Goal: Check status: Check status

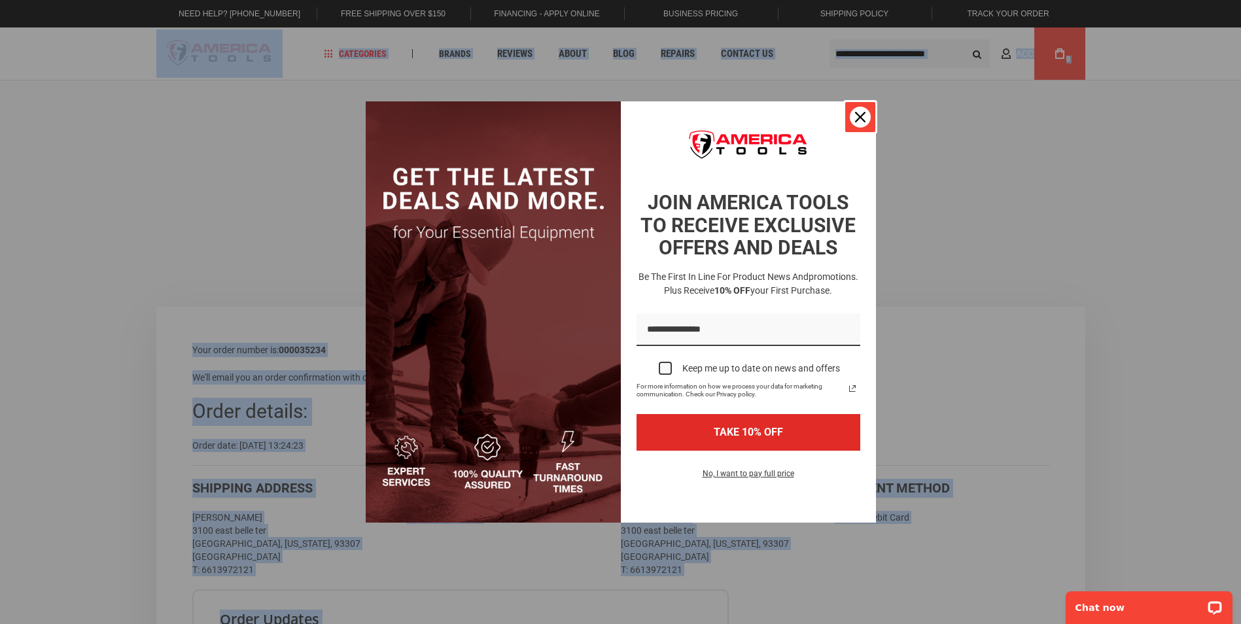
click at [866, 120] on div "Close" at bounding box center [860, 117] width 21 height 21
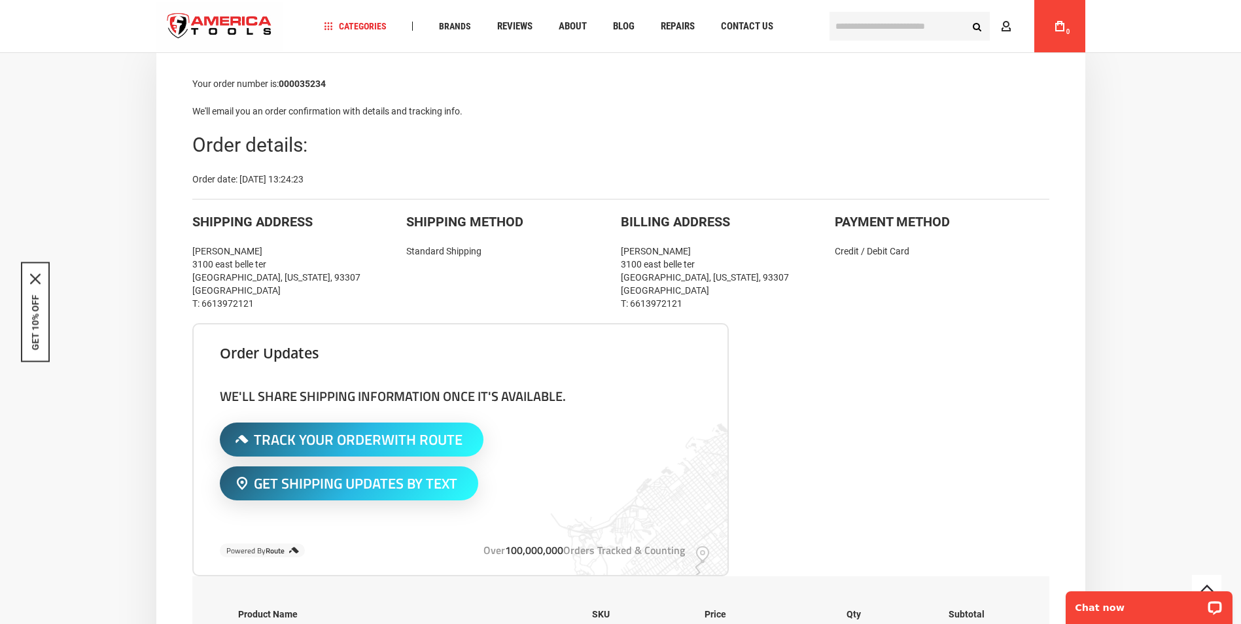
scroll to position [262, 0]
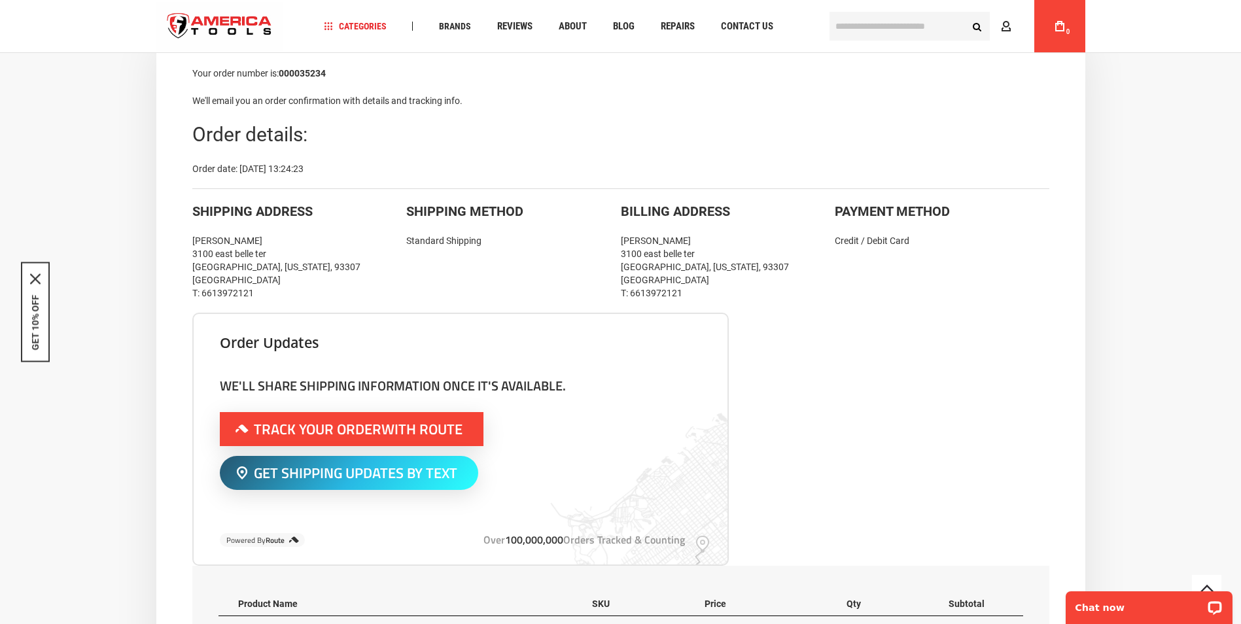
click at [353, 431] on span "Track Your Order With Route" at bounding box center [358, 429] width 209 height 14
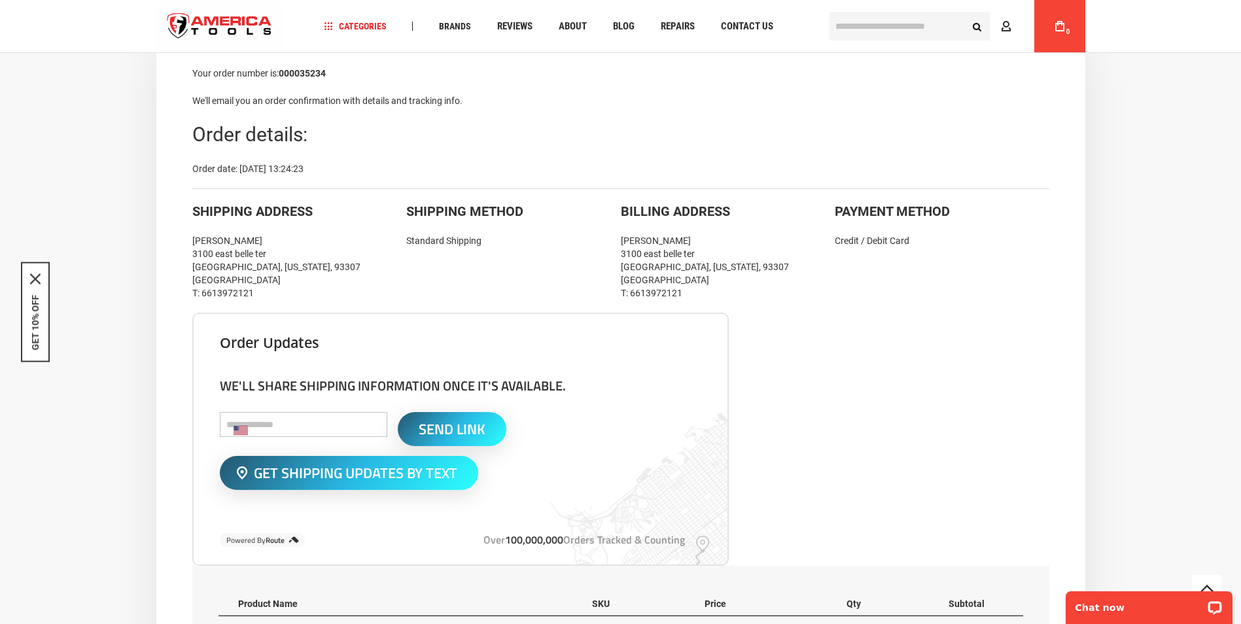
click at [326, 425] on input "tel" at bounding box center [303, 424] width 167 height 25
type input "**********"
click at [423, 430] on span "Send Link" at bounding box center [452, 429] width 67 height 14
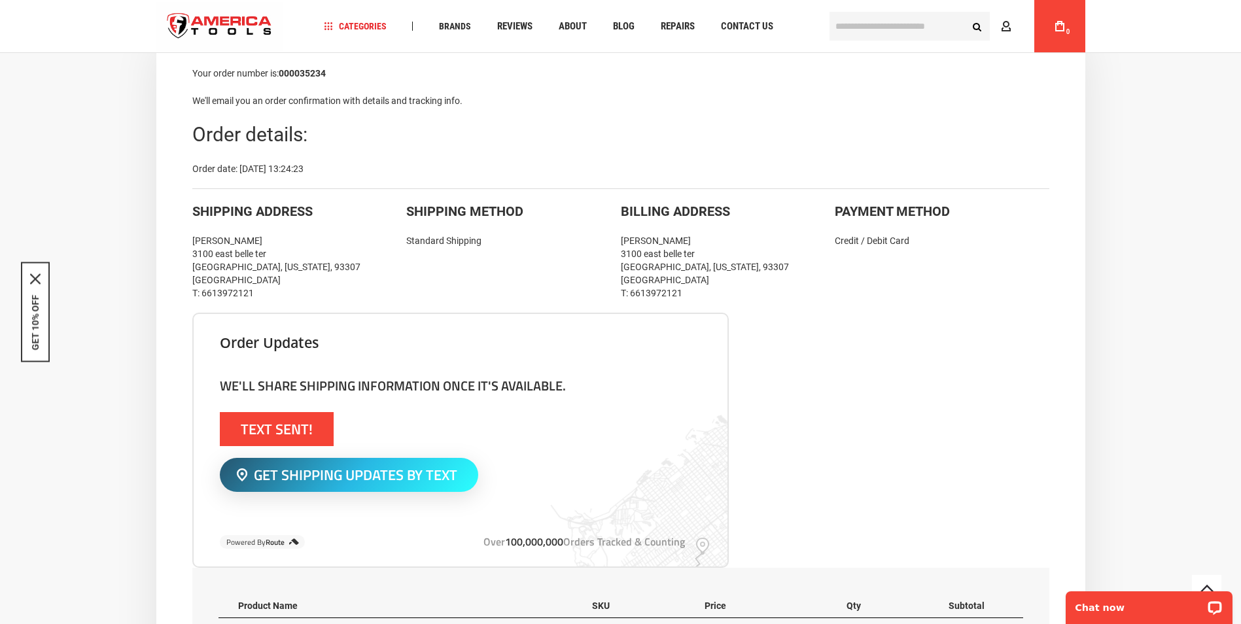
click at [297, 428] on span "Text Sent!" at bounding box center [277, 429] width 72 height 14
click at [301, 425] on span "Text Sent!" at bounding box center [277, 429] width 72 height 14
click at [300, 425] on span "Text Sent!" at bounding box center [277, 429] width 72 height 14
drag, startPoint x: 294, startPoint y: 425, endPoint x: 410, endPoint y: 425, distance: 115.8
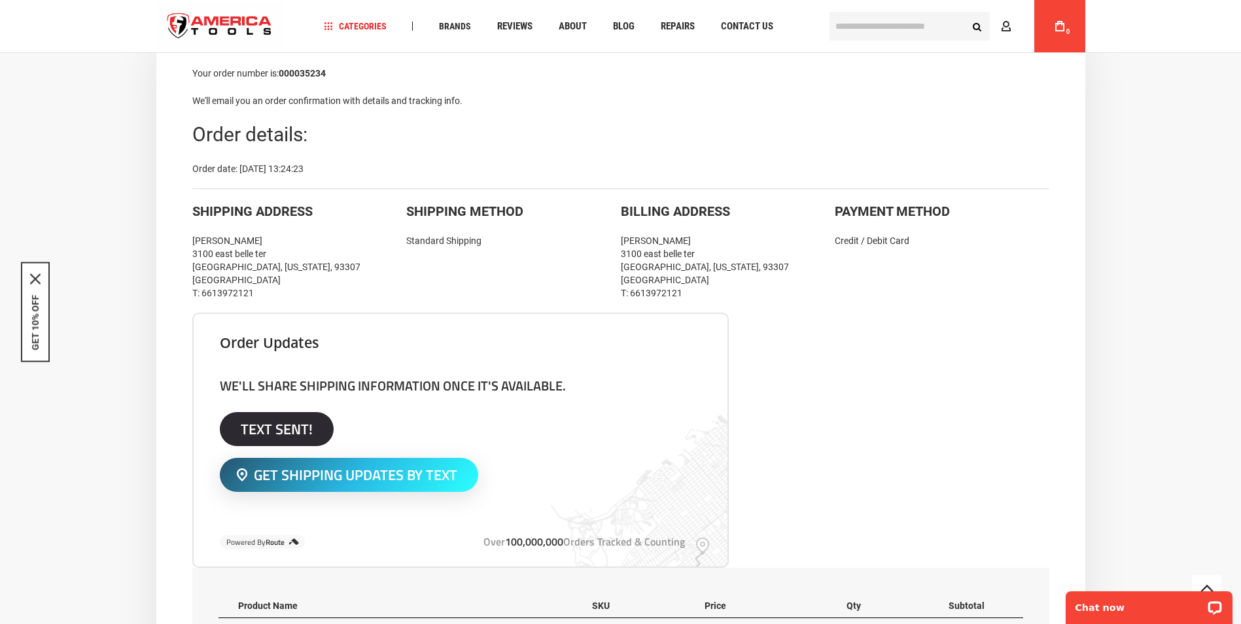
click at [410, 425] on div "Text Sent!" at bounding box center [461, 429] width 482 height 34
click at [370, 428] on div "Text Sent!" at bounding box center [461, 429] width 482 height 34
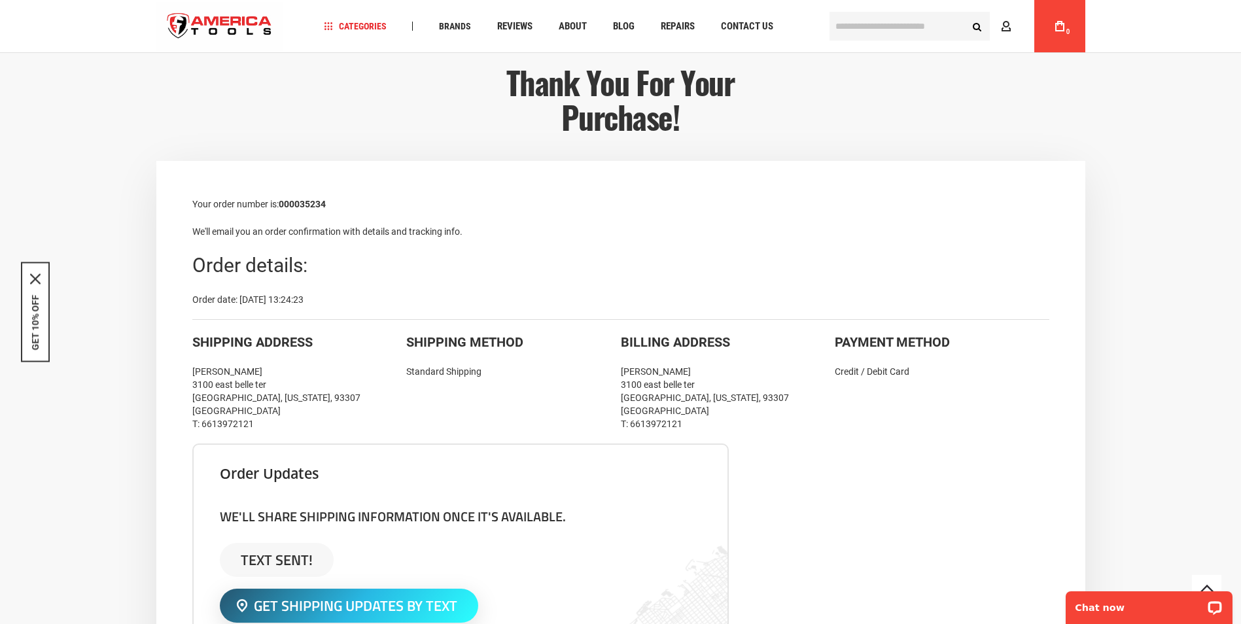
scroll to position [0, 0]
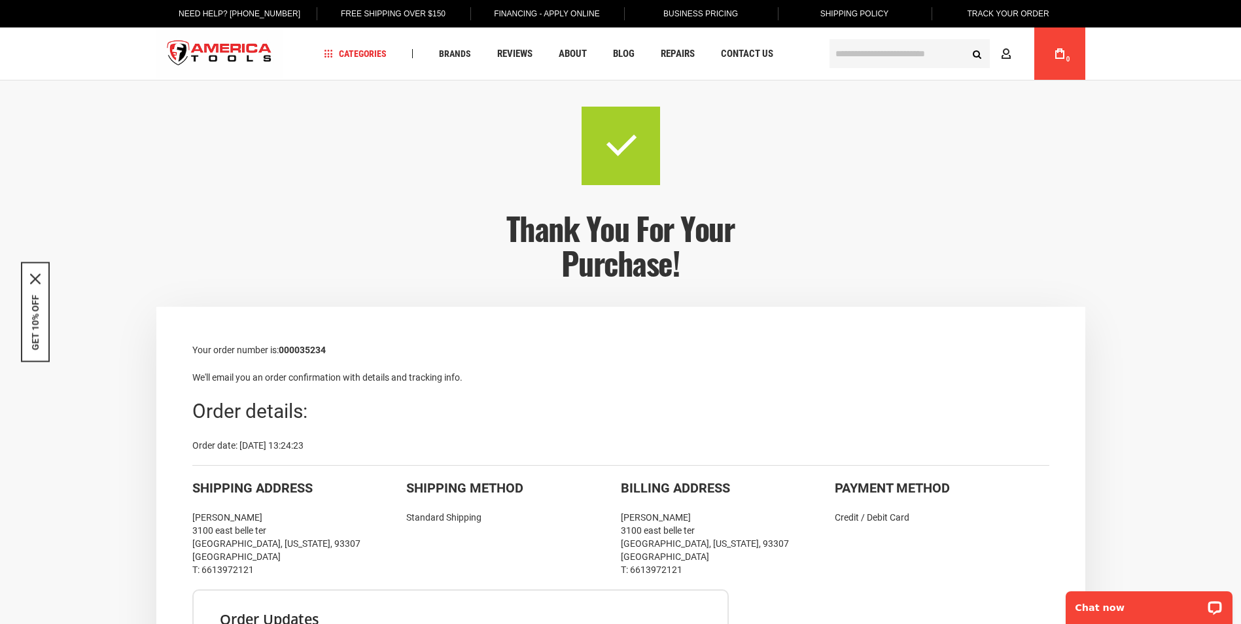
click at [766, 181] on div "Thank you for your purchase!" at bounding box center [620, 207] width 327 height 200
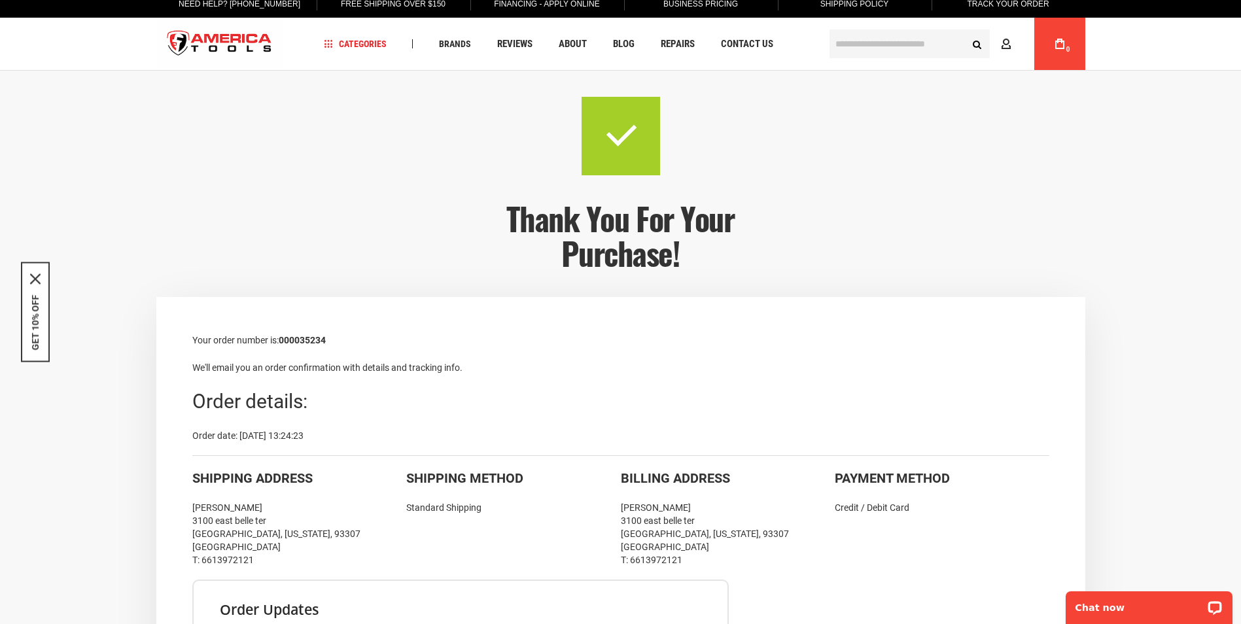
scroll to position [262, 0]
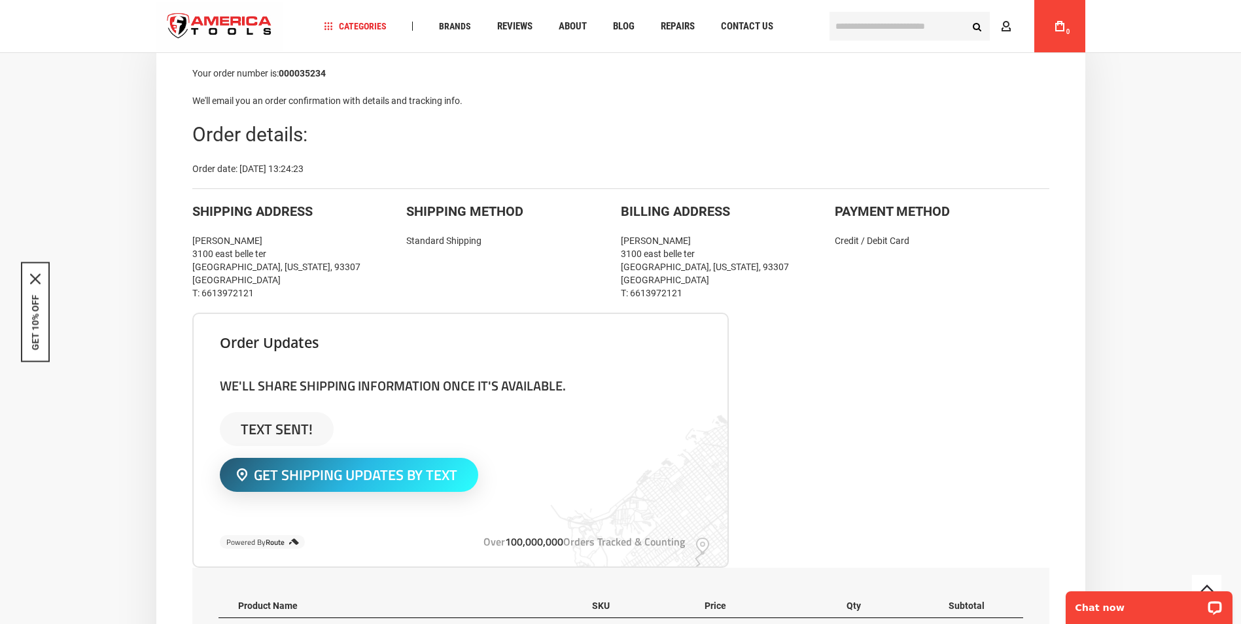
drag, startPoint x: 873, startPoint y: 129, endPoint x: 864, endPoint y: 120, distance: 13.4
click at [871, 126] on div "Order details:" at bounding box center [620, 135] width 857 height 28
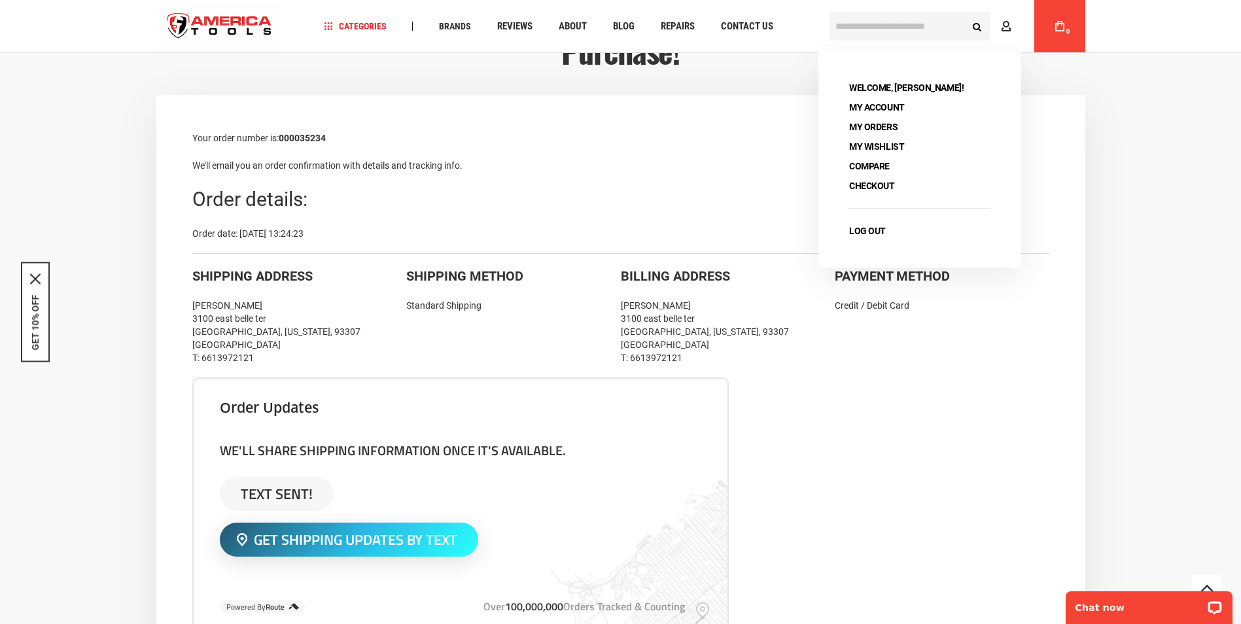
scroll to position [196, 0]
